Goal: Check status: Check status

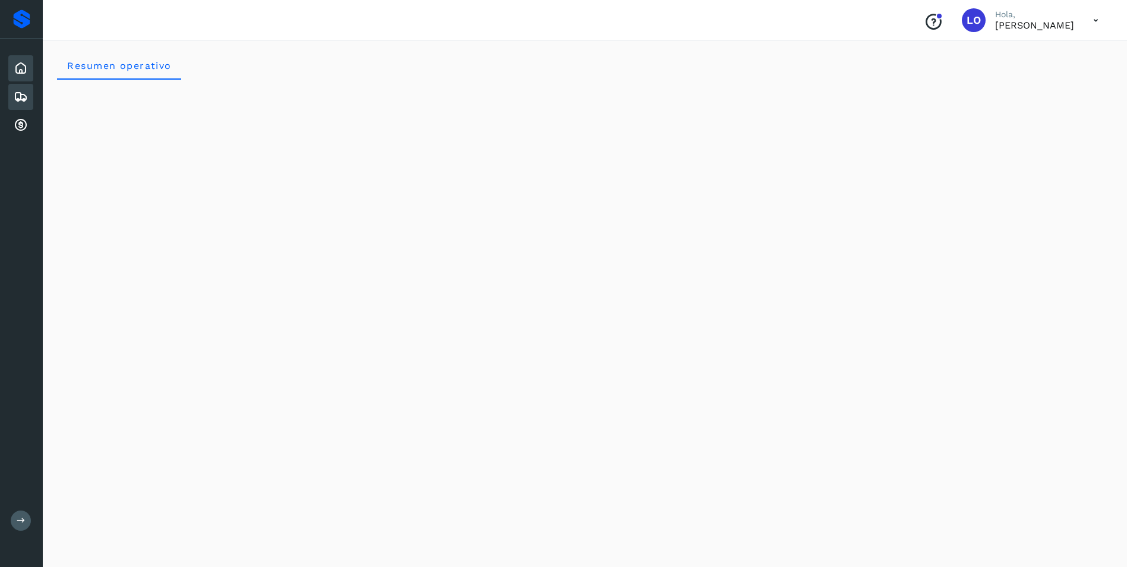
click at [22, 99] on icon at bounding box center [21, 97] width 14 height 14
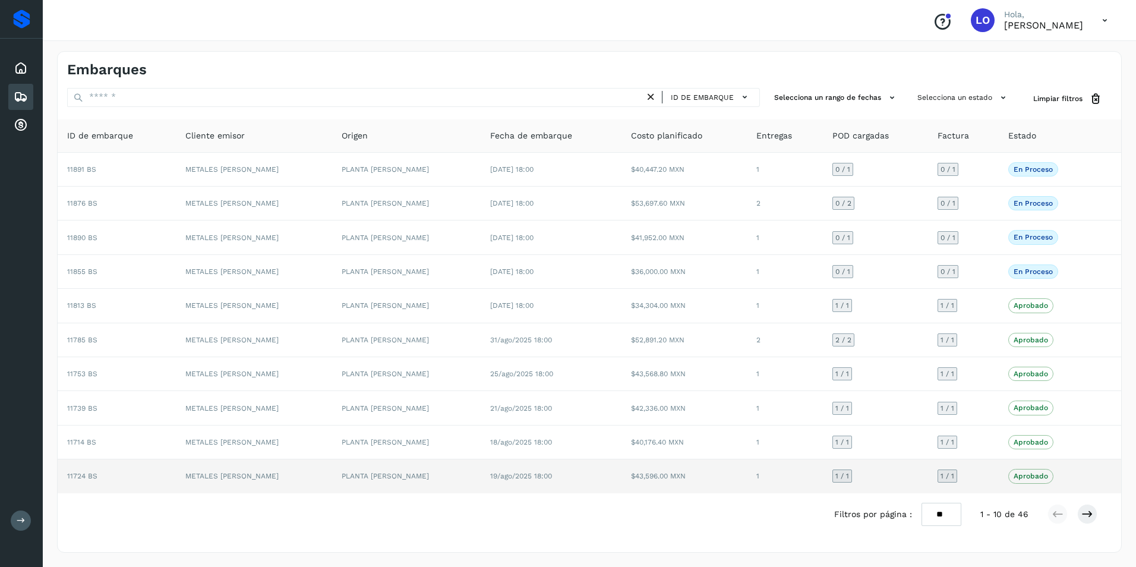
click at [1106, 479] on td at bounding box center [1107, 475] width 27 height 33
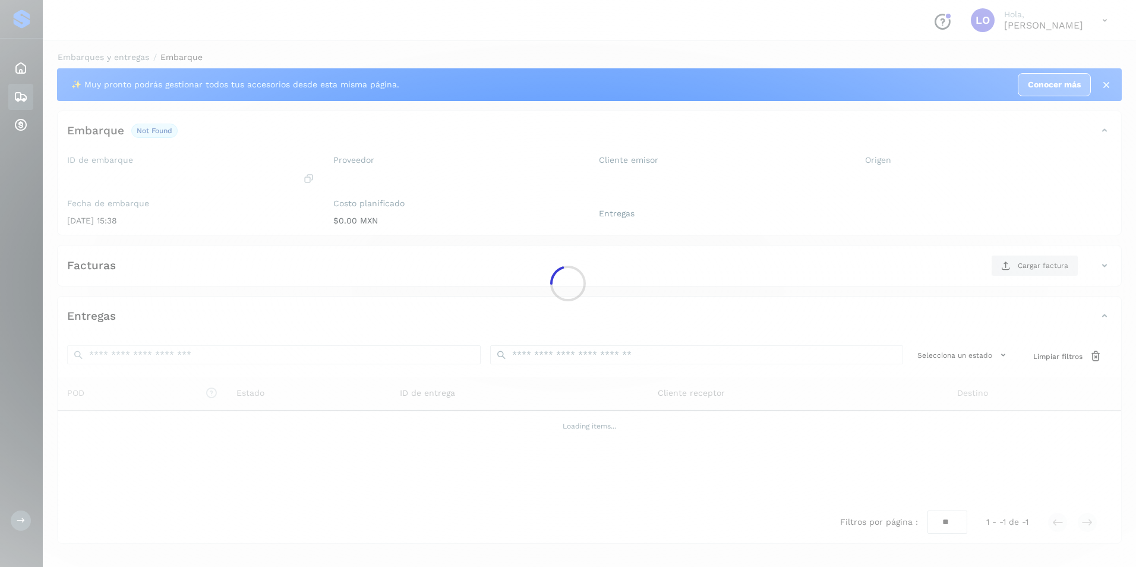
click at [1082, 515] on div at bounding box center [568, 283] width 1136 height 567
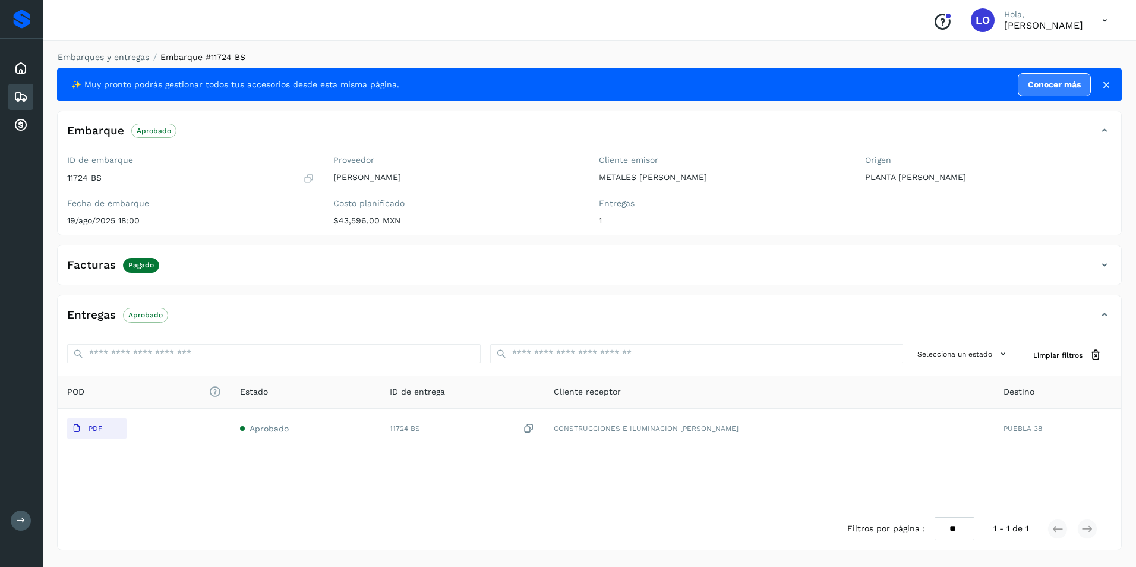
drag, startPoint x: 384, startPoint y: 463, endPoint x: 435, endPoint y: 471, distance: 51.8
click at [435, 471] on div "POD El tamaño máximo de archivo es de 20 Mb. Estado ID de entrega Cliente recep…" at bounding box center [589, 441] width 1063 height 132
click at [17, 77] on div "Inicio" at bounding box center [20, 68] width 25 height 26
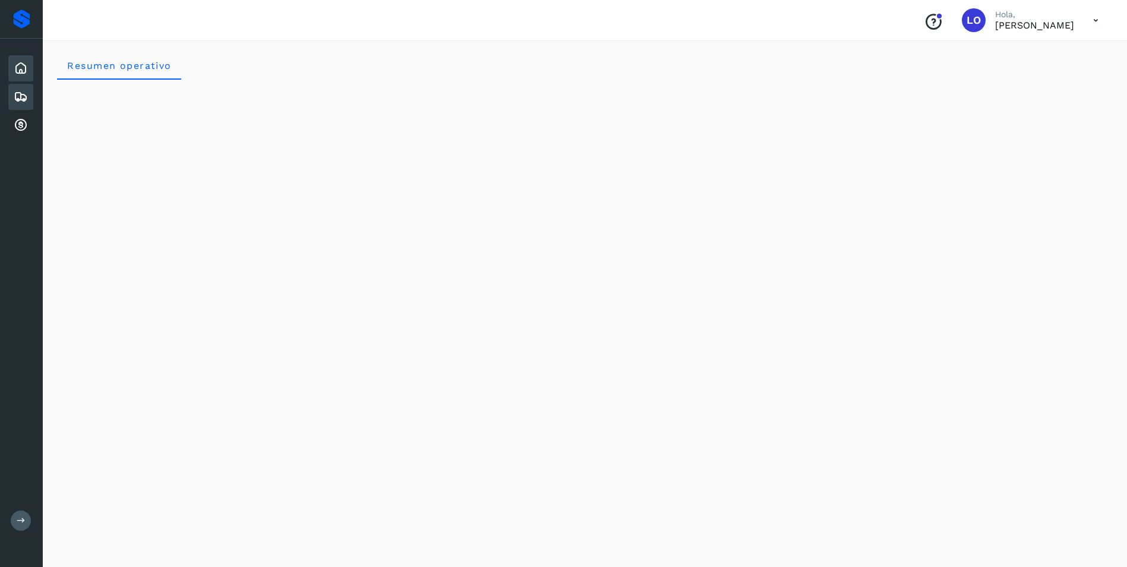
click at [18, 96] on icon at bounding box center [21, 97] width 14 height 14
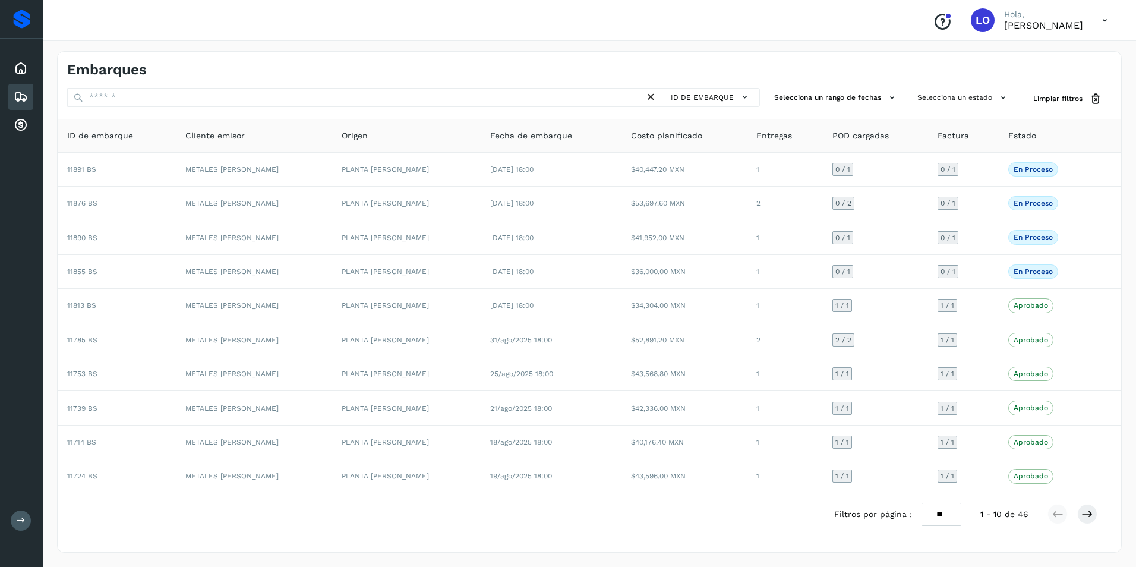
click at [513, 537] on div "Embarques ID de embarque Selecciona un rango de fechas Selecciona un estado Lim…" at bounding box center [589, 301] width 1064 height 501
